Goal: Navigation & Orientation: Find specific page/section

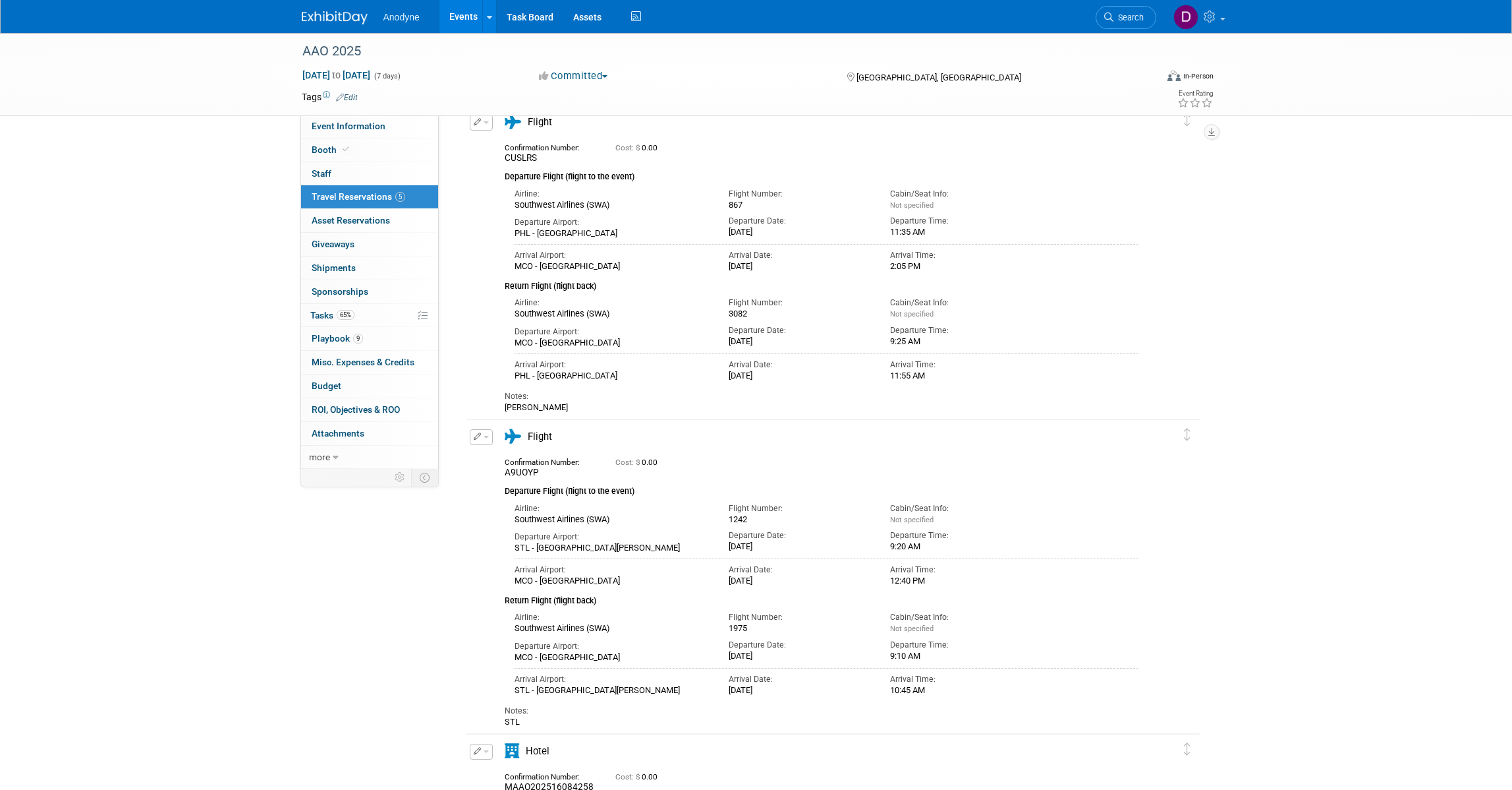
scroll to position [329, 0]
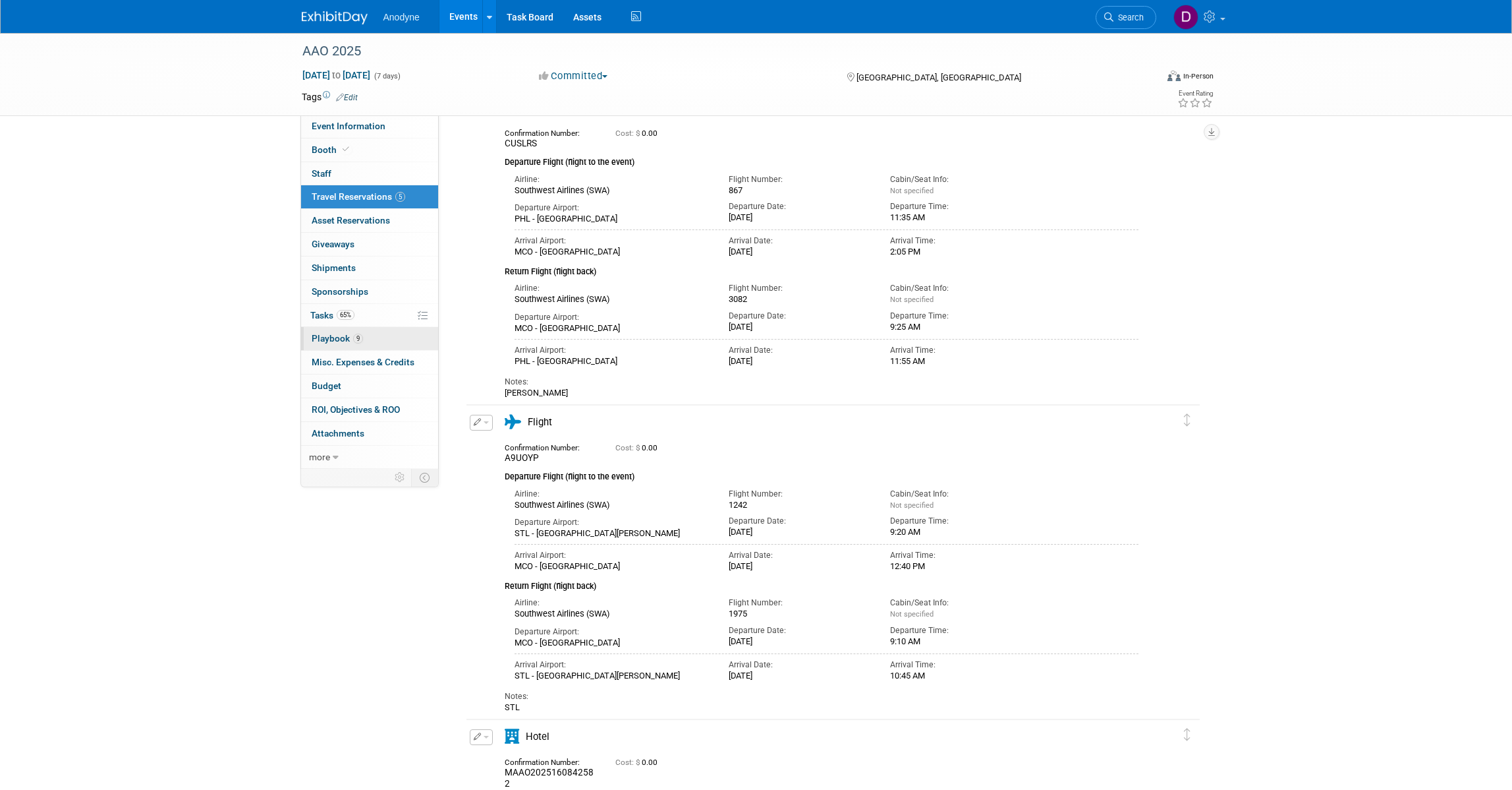
click at [390, 330] on link "9 Playbook 9" at bounding box center [369, 338] width 137 height 23
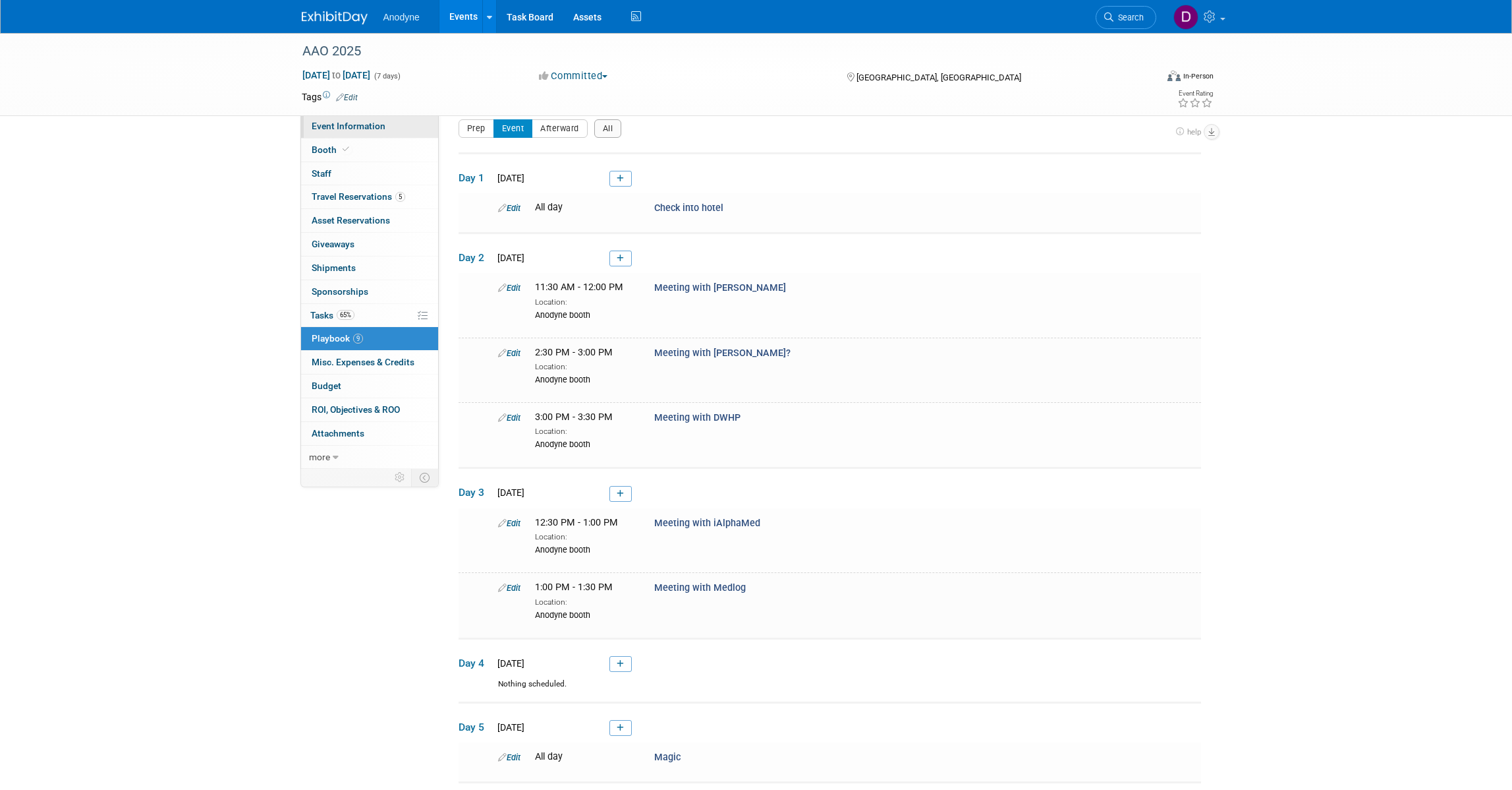
scroll to position [0, 0]
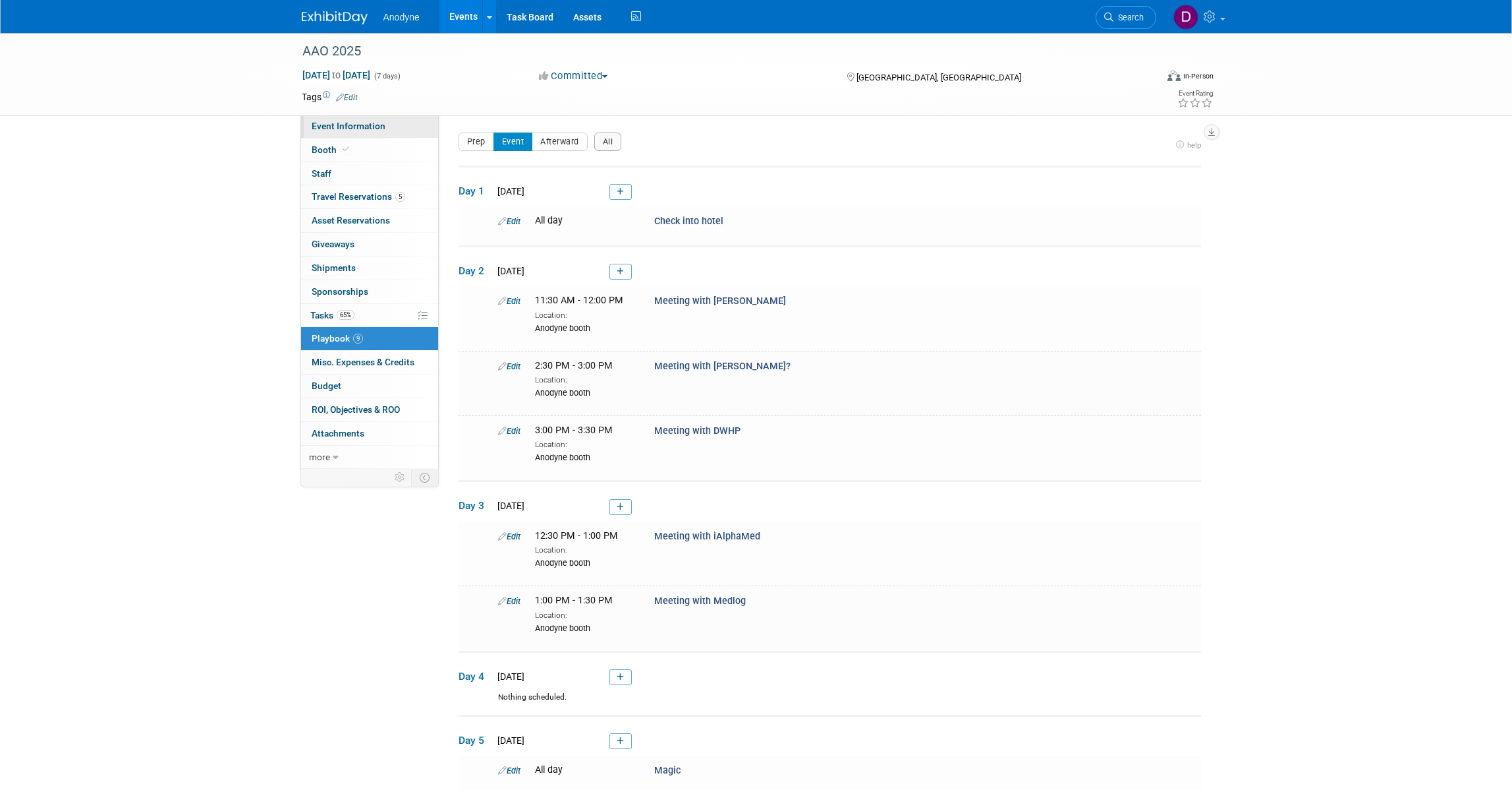
click at [342, 126] on span "Event Information" at bounding box center [348, 126] width 74 height 11
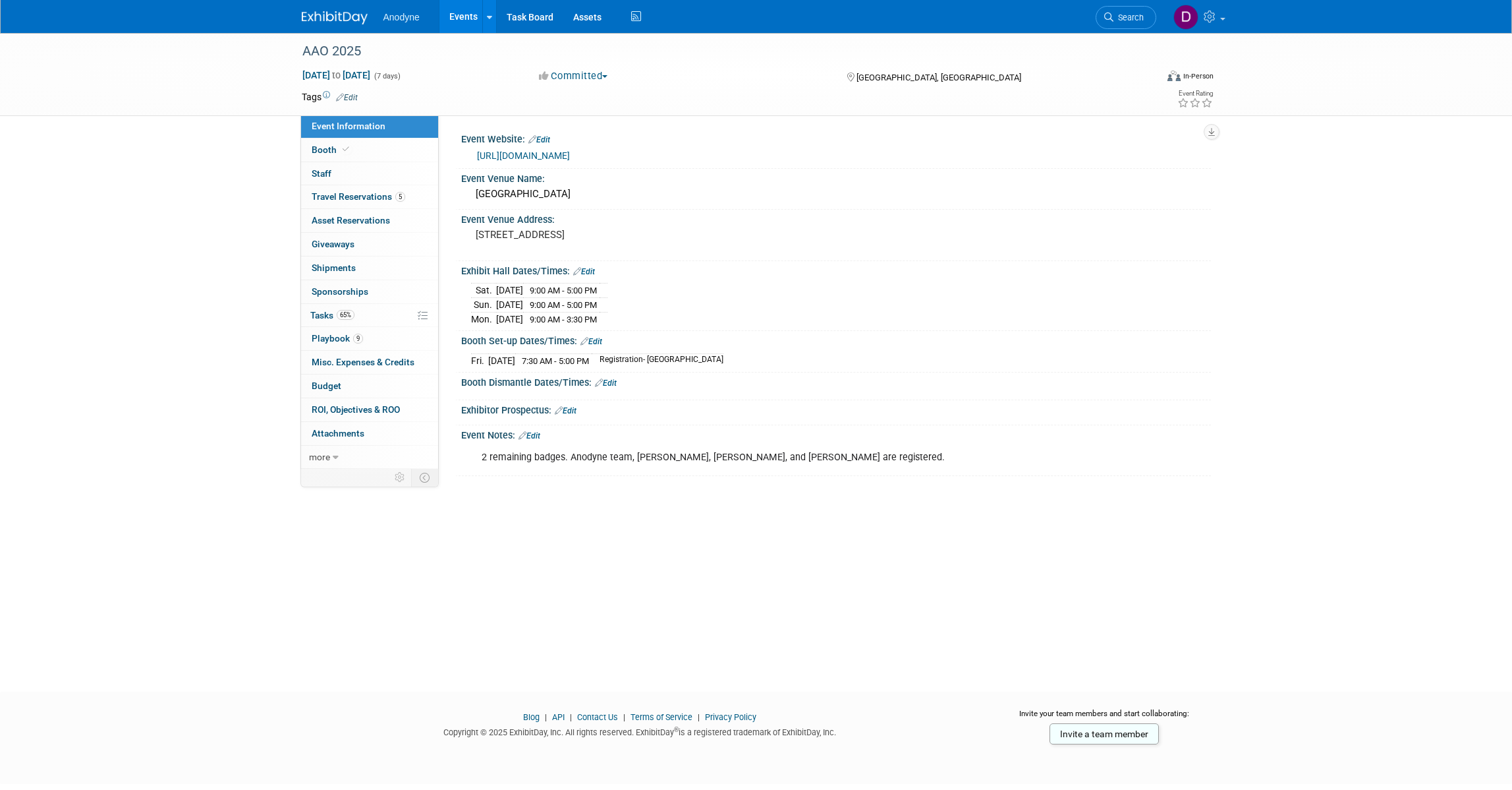
click at [222, 356] on div "AAO 2025 Oct 17, 2025 to Oct 23, 2025 (7 days) Oct 17, 2025 to Oct 23, 2025 Com…" at bounding box center [756, 350] width 1512 height 635
click at [373, 333] on link "9 Playbook 9" at bounding box center [369, 338] width 137 height 23
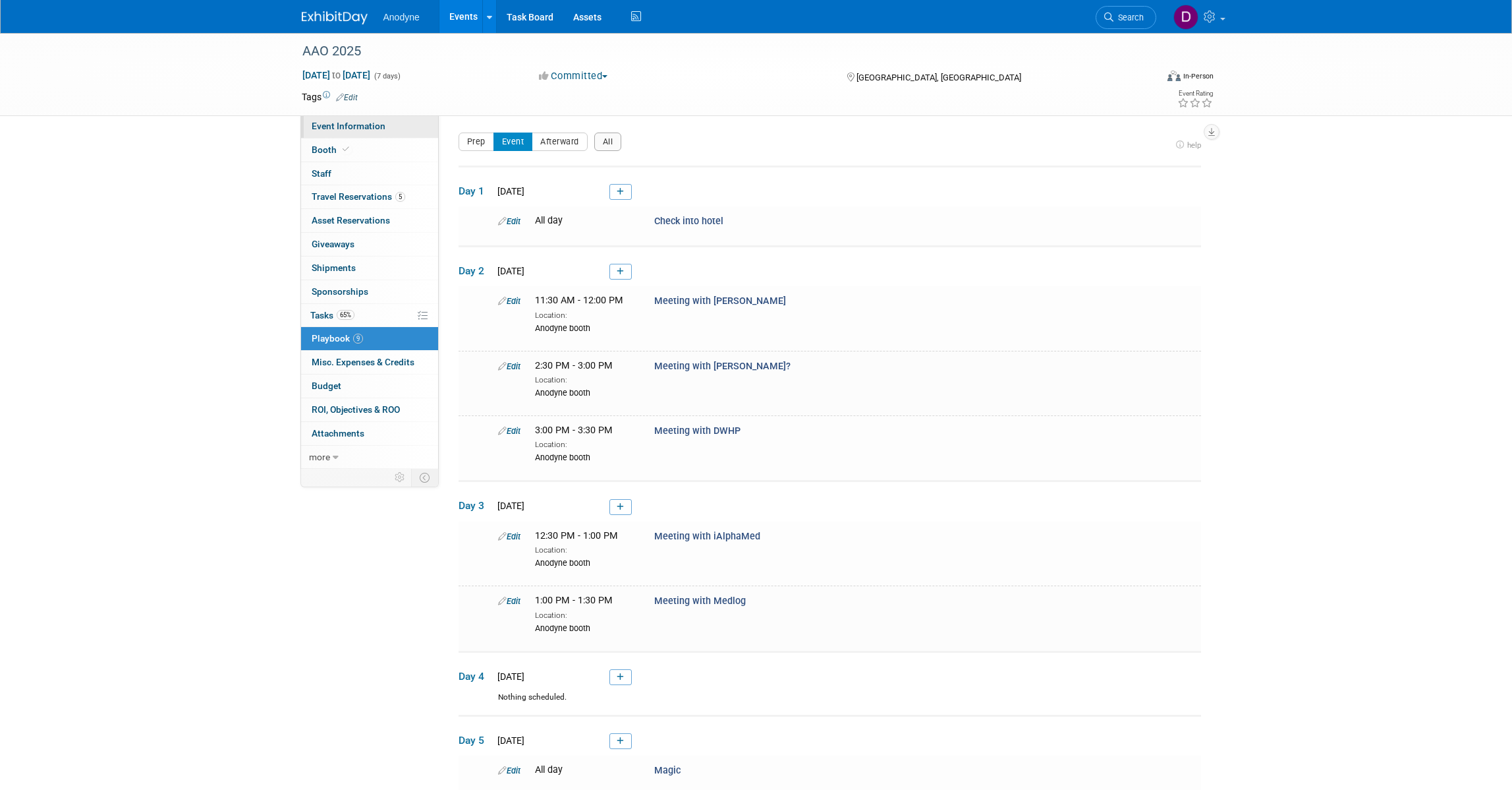
click at [315, 135] on link "Event Information" at bounding box center [369, 126] width 137 height 23
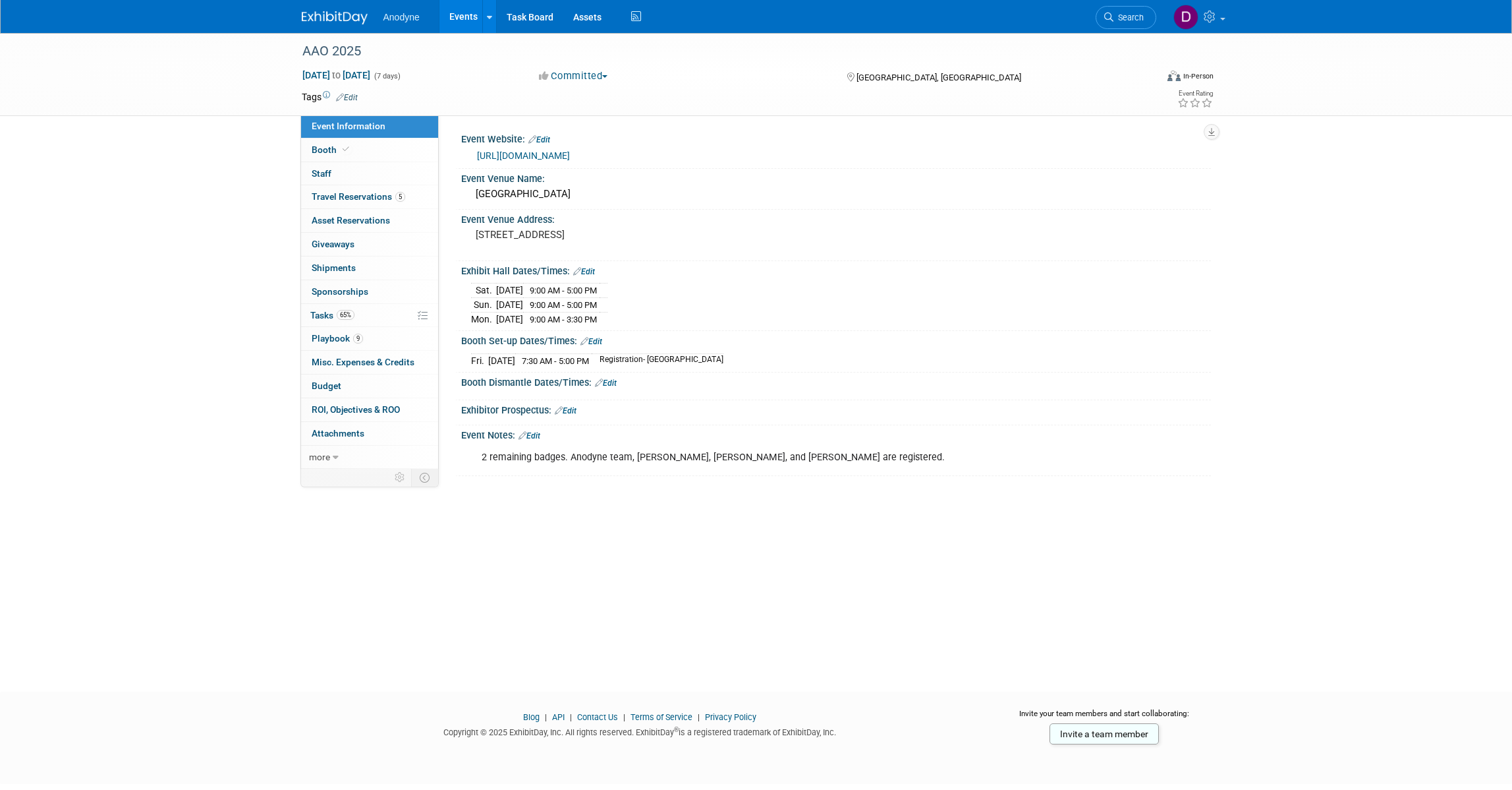
click at [332, 20] on img at bounding box center [334, 18] width 66 height 13
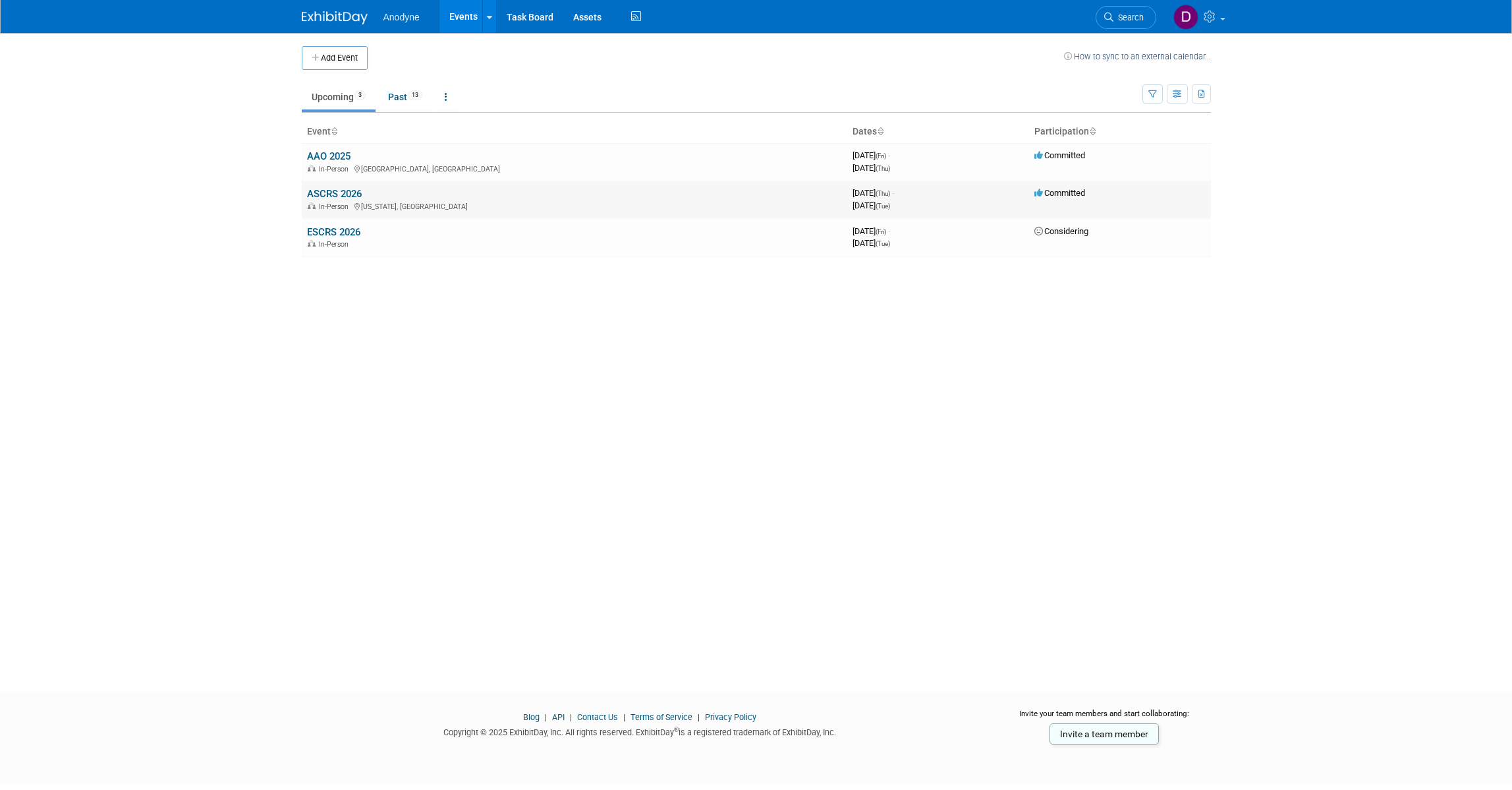
click at [347, 196] on link "ASCRS 2026" at bounding box center [334, 193] width 55 height 12
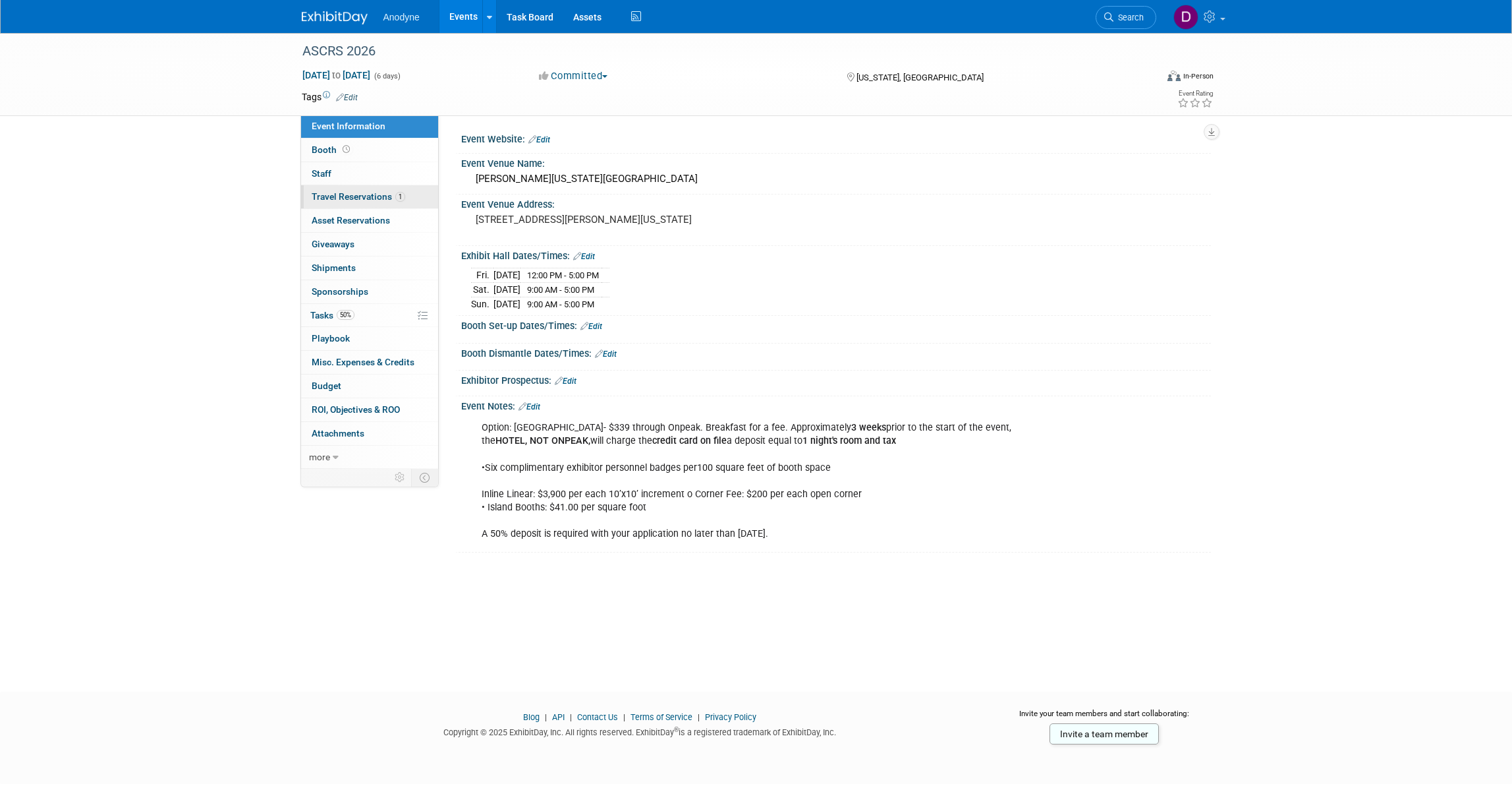
click at [371, 195] on span "Travel Reservations 1" at bounding box center [358, 196] width 94 height 11
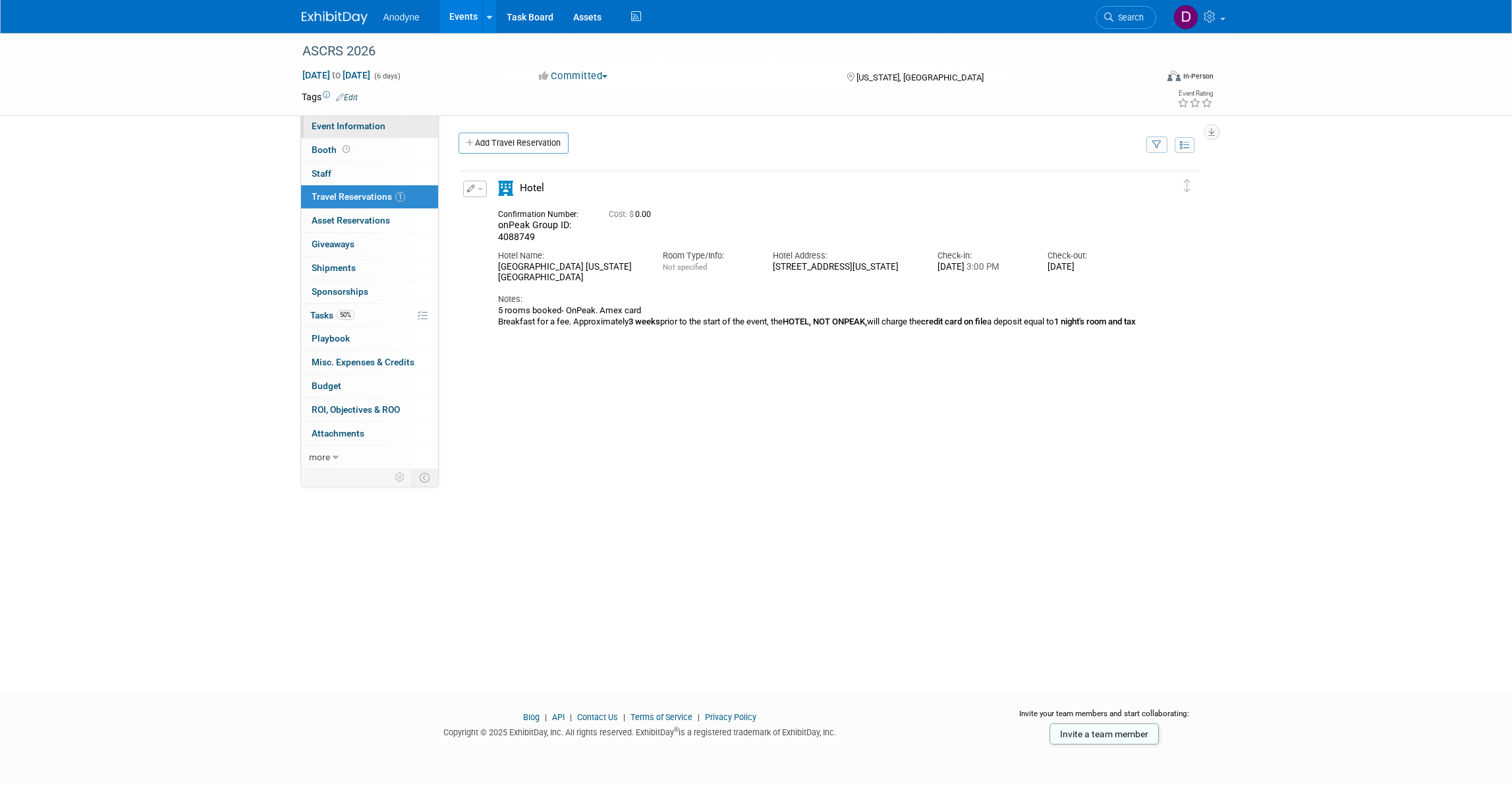
click at [336, 116] on link "Event Information" at bounding box center [369, 126] width 137 height 23
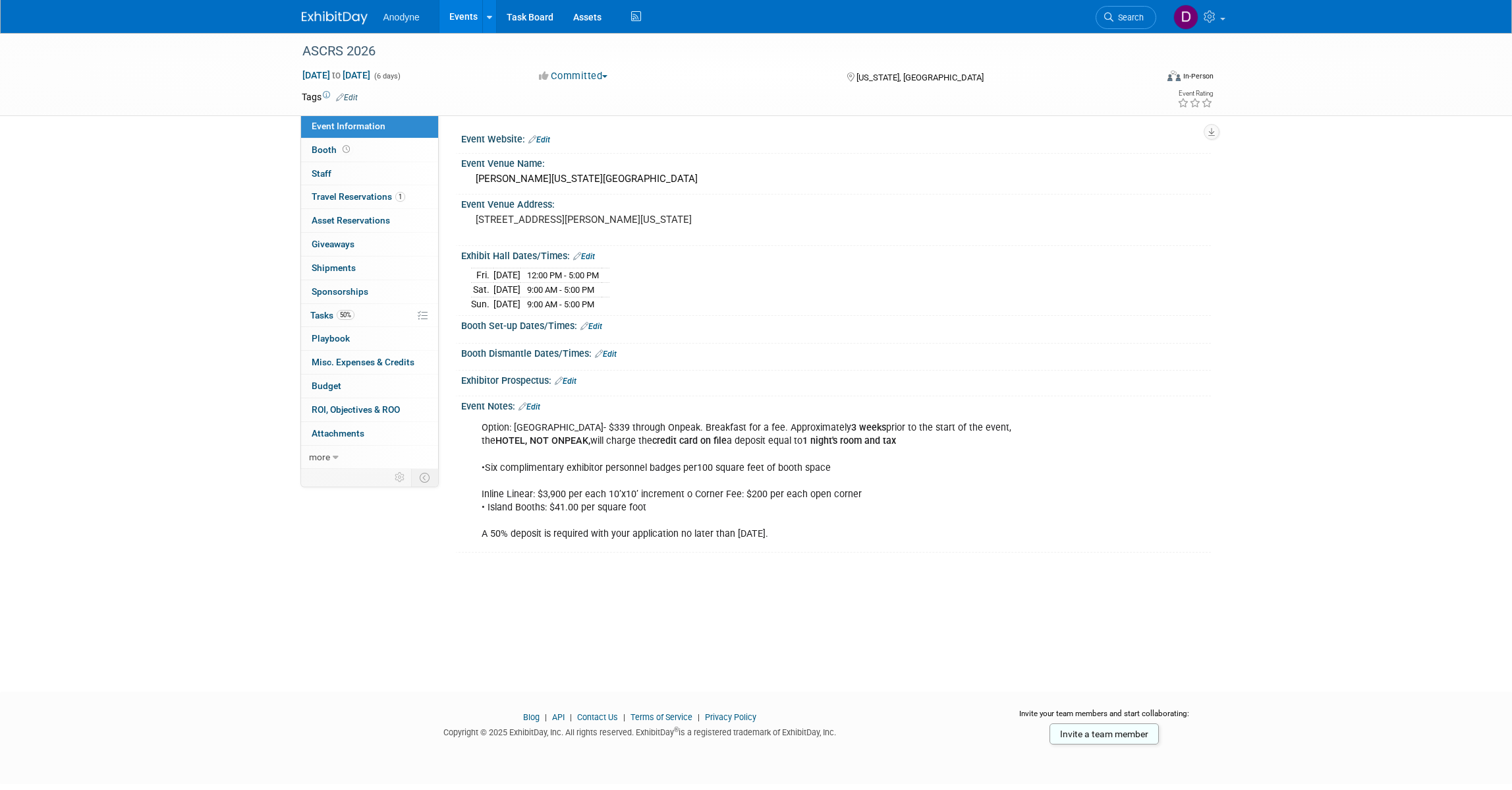
click at [165, 222] on div "ASCRS 2026 Apr 9, 2026 to Apr 14, 2026 (6 days) Apr 9, 2026 to Apr 14, 2026 Com…" at bounding box center [756, 350] width 1512 height 635
